Goal: Obtain resource: Download file/media

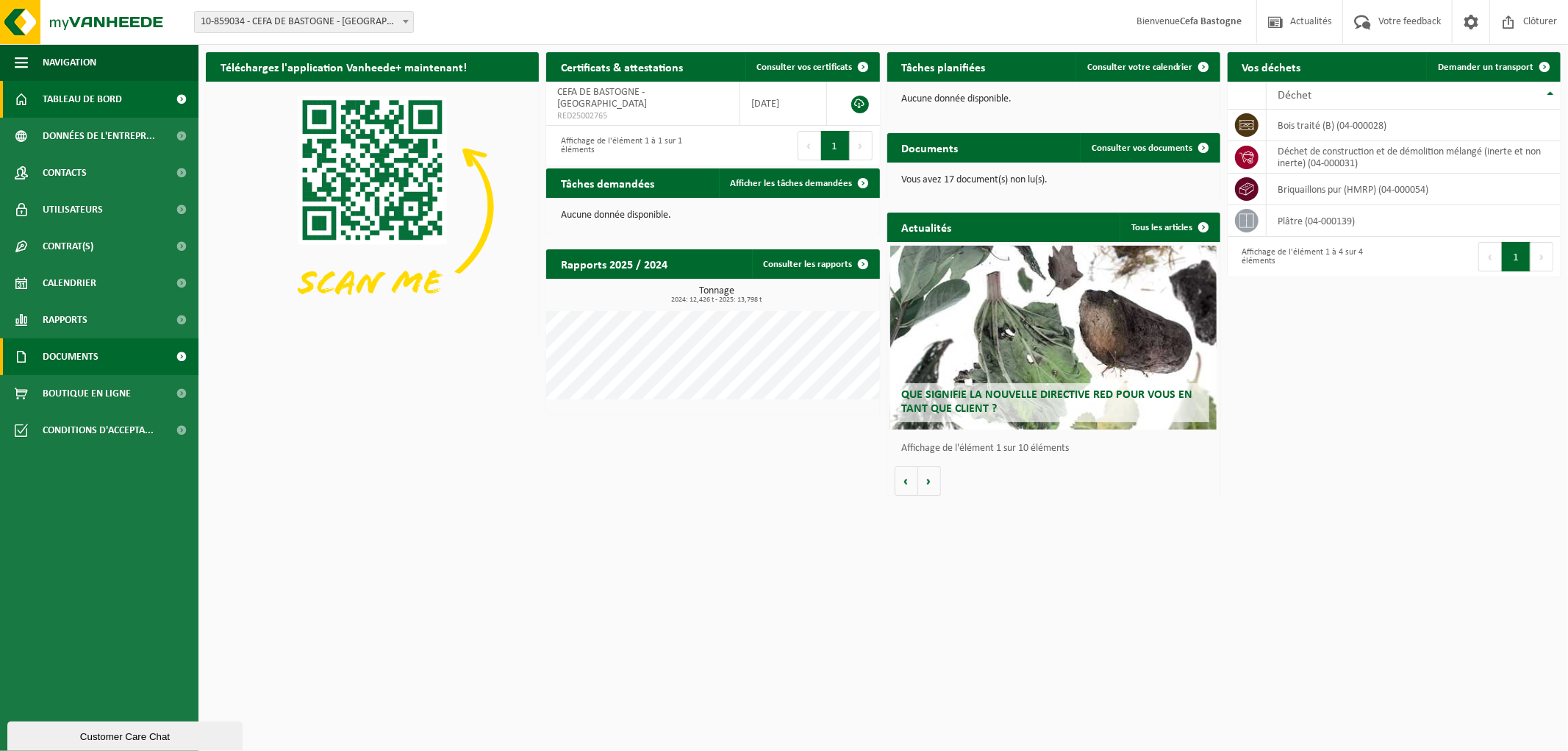
click at [182, 357] on span at bounding box center [182, 357] width 33 height 37
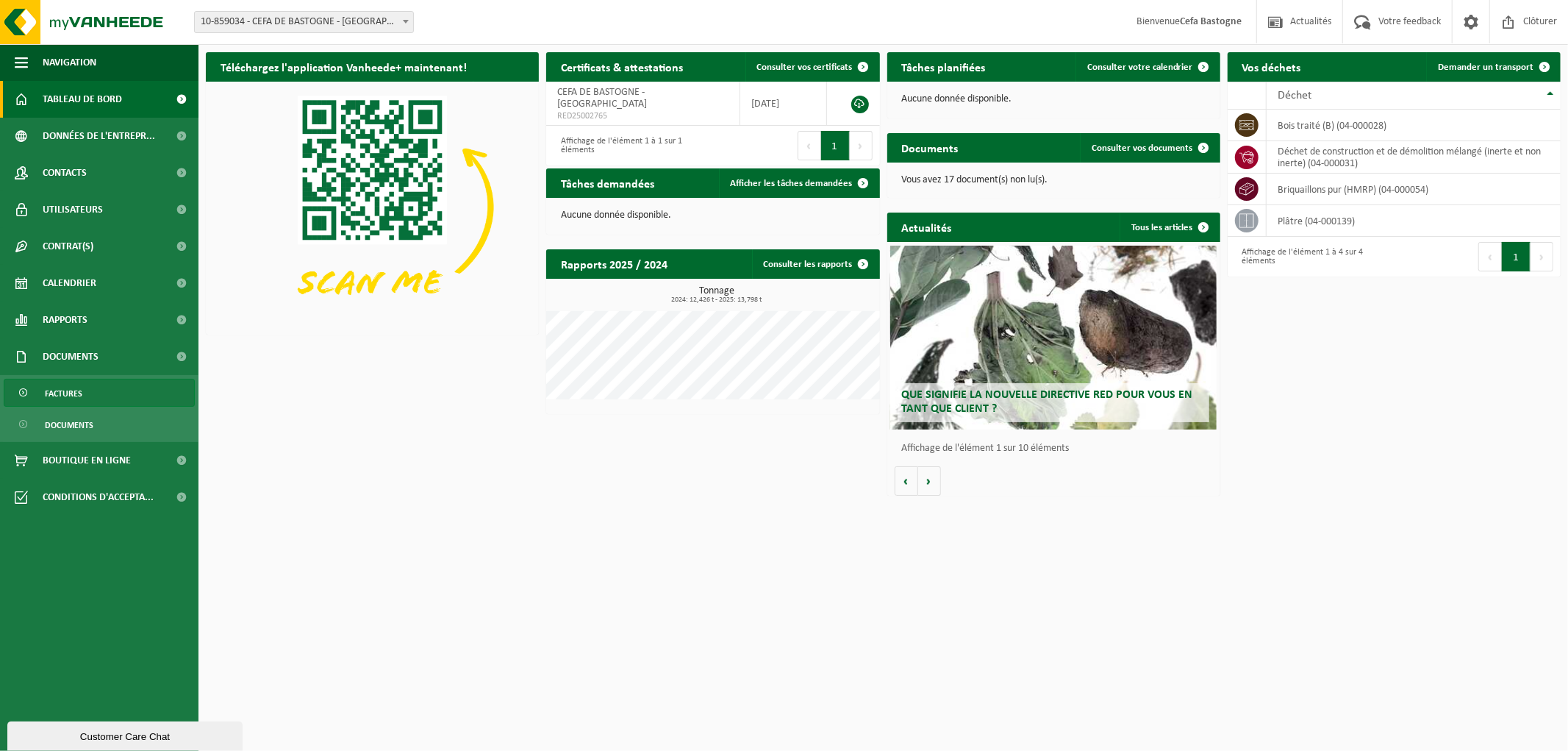
click at [83, 383] on link "Factures" at bounding box center [99, 393] width 191 height 28
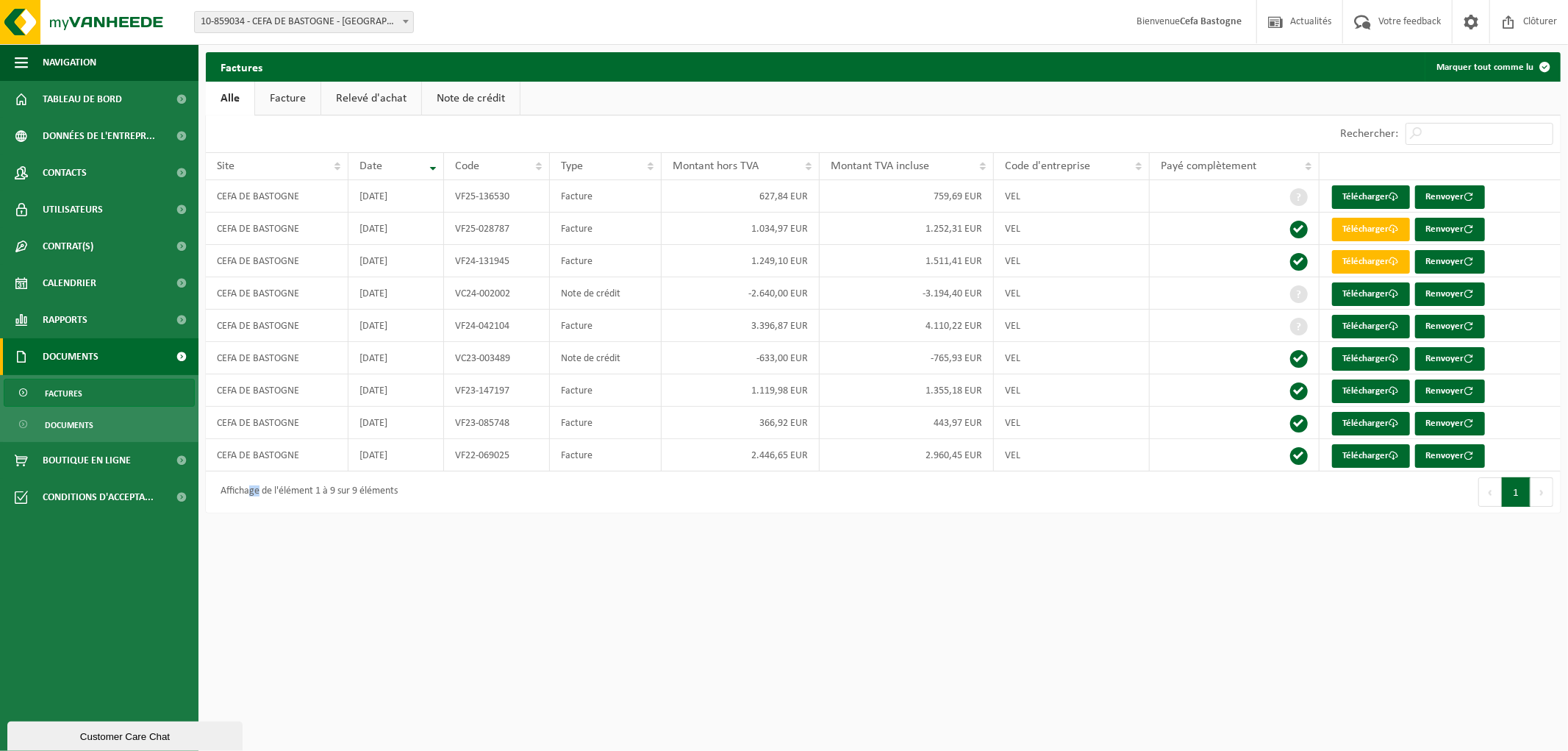
drag, startPoint x: 259, startPoint y: 1458, endPoint x: 204, endPoint y: 721, distance: 739.0
click at [1246, 738] on html "Site: 10-859034 - CEFA DE BASTOGNE - [GEOGRAPHIC_DATA] 10-859034 - CEFA DE BAST…" at bounding box center [784, 375] width 1568 height 751
drag, startPoint x: 1106, startPoint y: 741, endPoint x: 1567, endPoint y: 746, distance: 461.0
click at [1567, 746] on html "Site: 10-859034 - CEFA DE BASTOGNE - [GEOGRAPHIC_DATA] 10-859034 - CEFA DE BAST…" at bounding box center [784, 375] width 1568 height 751
click at [1373, 188] on link "Télécharger" at bounding box center [1371, 197] width 78 height 24
